Goal: Task Accomplishment & Management: Manage account settings

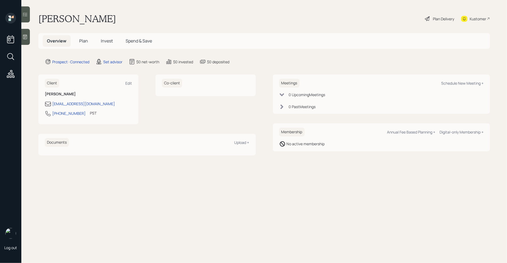
click at [27, 36] on icon at bounding box center [24, 36] width 5 height 5
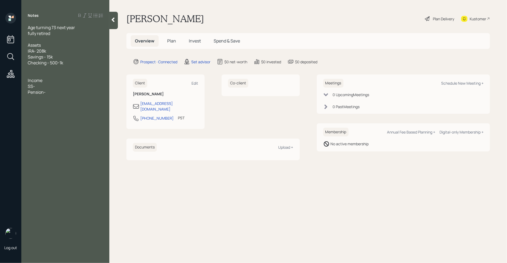
click at [49, 40] on div at bounding box center [65, 39] width 75 height 6
click at [50, 91] on div "Pension-" at bounding box center [65, 92] width 75 height 6
click at [50, 95] on div "Wife SS-" at bounding box center [65, 98] width 75 height 6
click at [39, 87] on div "SS-" at bounding box center [65, 86] width 75 height 6
click at [49, 100] on div "Wife SS-" at bounding box center [65, 98] width 75 height 6
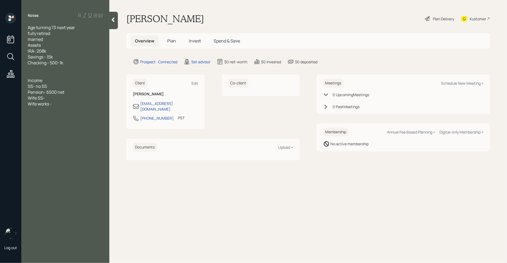
click at [56, 105] on div "Wife works -" at bounding box center [65, 104] width 75 height 6
click at [86, 135] on div "saving about - 500- 1500 a month, depending on the month" at bounding box center [65, 130] width 75 height 12
click at [89, 132] on div "saving about - 500- 1500 a month, depending on the month" at bounding box center [65, 130] width 75 height 12
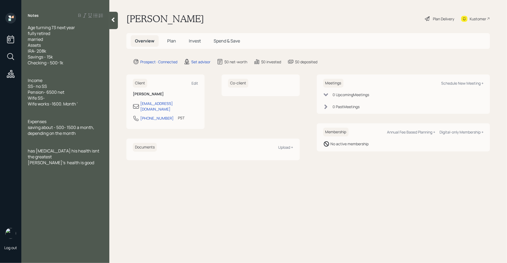
click at [34, 68] on div at bounding box center [65, 69] width 75 height 6
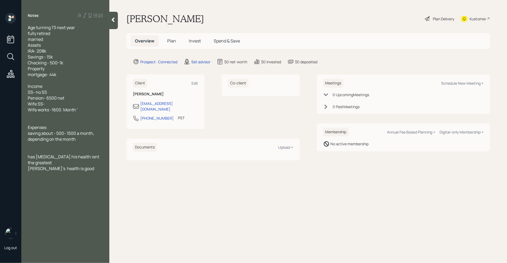
click at [49, 67] on div "Property" at bounding box center [65, 69] width 75 height 6
click at [60, 184] on div "Notes Age turning 73 next year fully retired married Assets IRA- 208k Savings -…" at bounding box center [65, 134] width 88 height 243
click at [76, 169] on div "[PERSON_NAME]'s health is good" at bounding box center [65, 168] width 75 height 6
click at [461, 82] on div "Schedule New Meeting +" at bounding box center [462, 82] width 42 height 5
select select "round-[PERSON_NAME]"
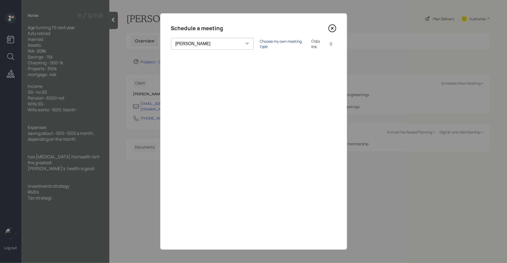
click at [260, 43] on div "Choose my own meeting type" at bounding box center [282, 44] width 45 height 10
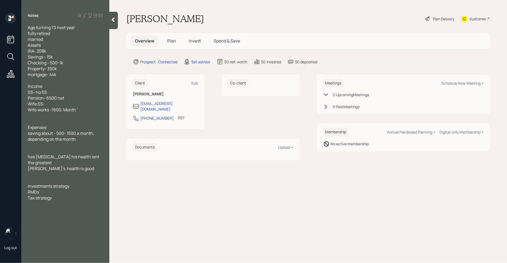
click at [70, 195] on div "Tax strategy" at bounding box center [65, 198] width 75 height 6
click at [113, 21] on icon at bounding box center [113, 20] width 3 height 5
